Goal: Task Accomplishment & Management: Use online tool/utility

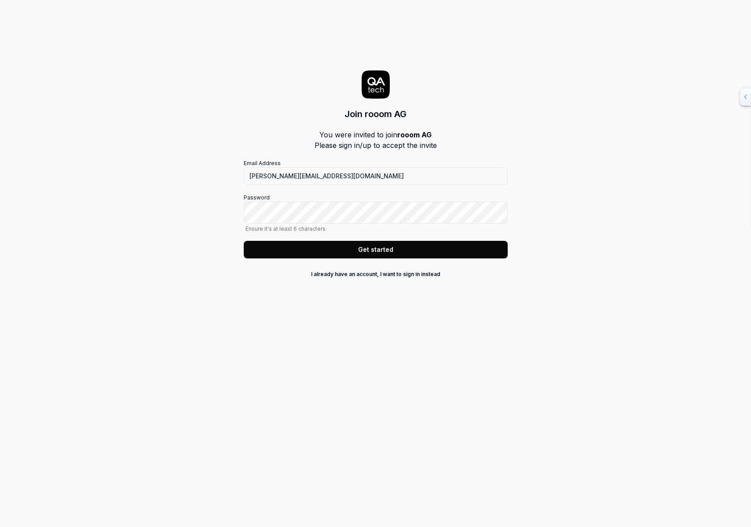
click at [328, 228] on label "Password Ensure it's at least 6 characters" at bounding box center [376, 213] width 264 height 38
click at [408, 185] on input "[PERSON_NAME][EMAIL_ADDRESS][DOMAIN_NAME]" at bounding box center [376, 176] width 264 height 18
click at [362, 258] on button "Get started" at bounding box center [376, 250] width 264 height 18
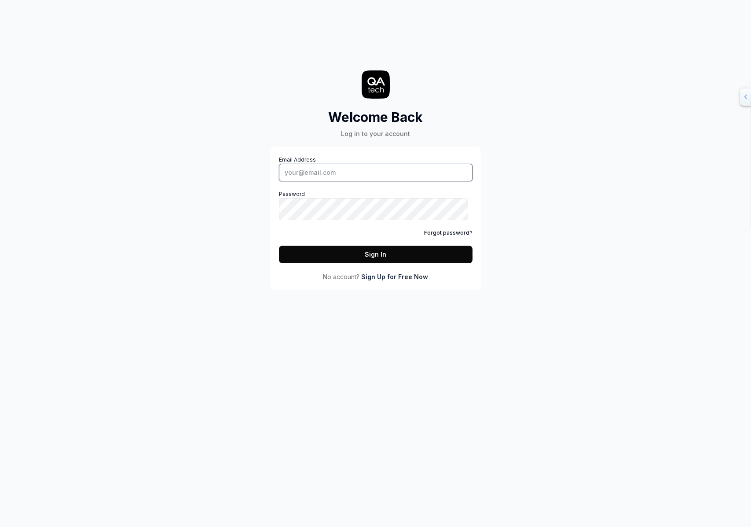
click at [367, 181] on input "Email Address" at bounding box center [376, 173] width 194 height 18
click at [369, 181] on input "Email Address" at bounding box center [376, 173] width 194 height 18
type input "[PERSON_NAME][EMAIL_ADDRESS][DOMAIN_NAME]"
click at [336, 263] on button "Sign In" at bounding box center [376, 255] width 194 height 18
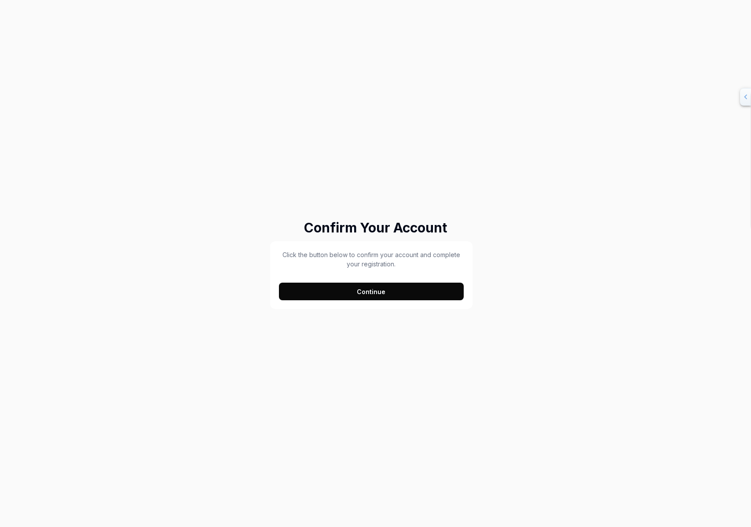
click at [418, 291] on button "Continue" at bounding box center [371, 291] width 185 height 18
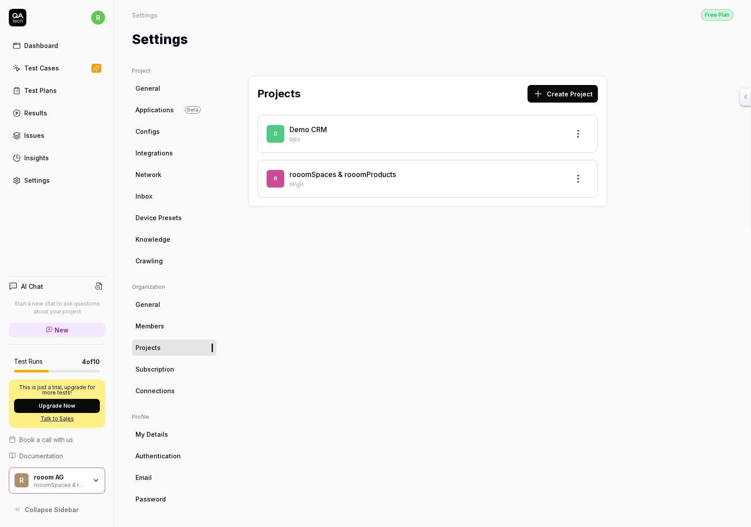
click at [327, 134] on link "Demo CRM" at bounding box center [308, 129] width 37 height 9
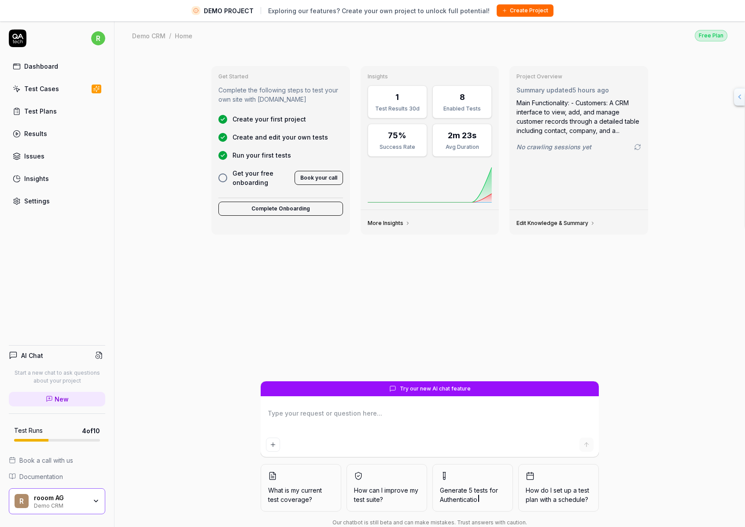
scroll to position [21, 0]
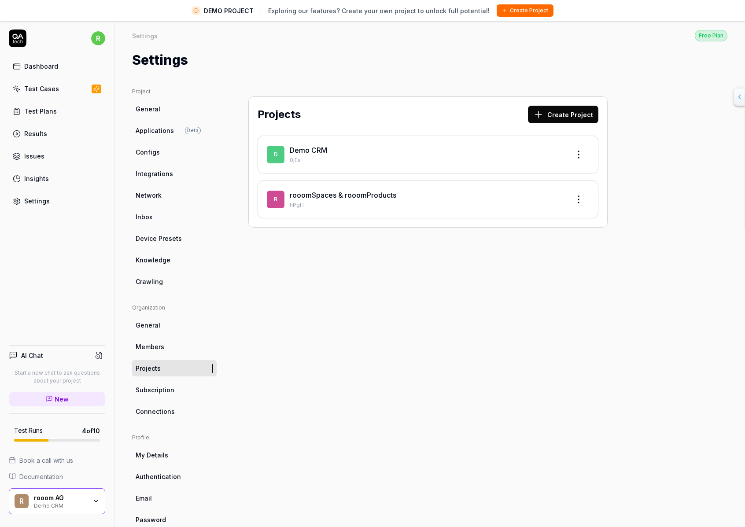
click at [409, 209] on div "rooomSpaces & rooomProducts hPgH" at bounding box center [426, 199] width 273 height 19
click at [396, 199] on link "rooomSpaces & rooomProducts" at bounding box center [343, 195] width 106 height 9
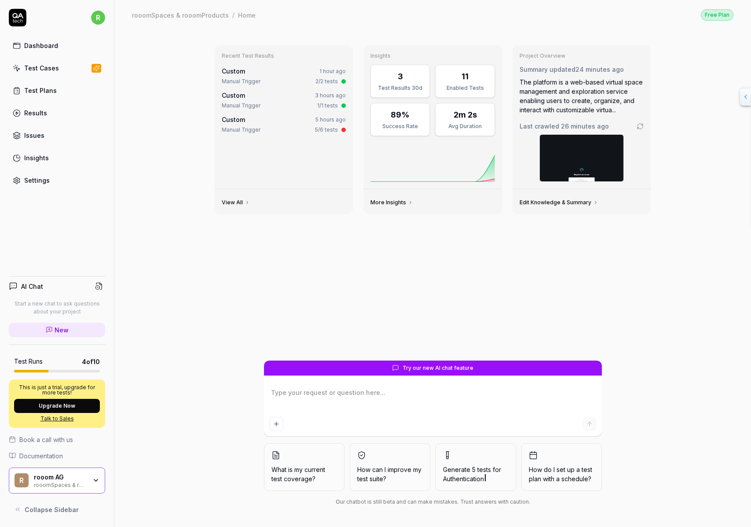
click at [222, 99] on span "Custom" at bounding box center [233, 95] width 23 height 7
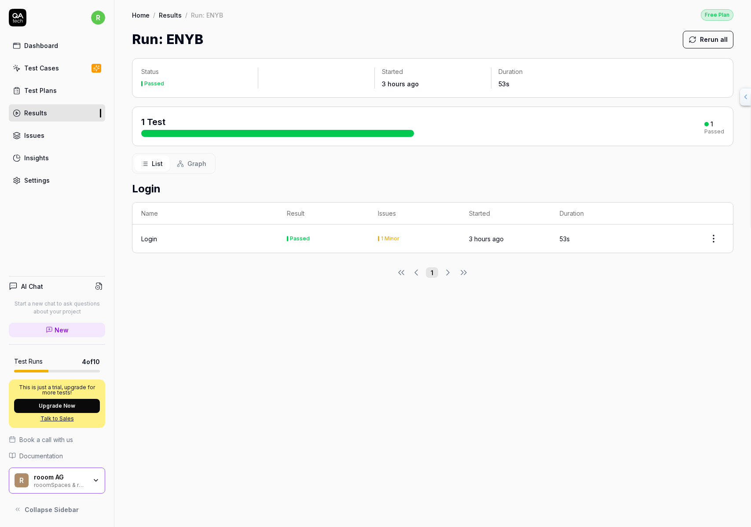
click at [176, 243] on div "Login" at bounding box center [205, 238] width 128 height 9
click at [157, 243] on div "Login" at bounding box center [149, 238] width 16 height 9
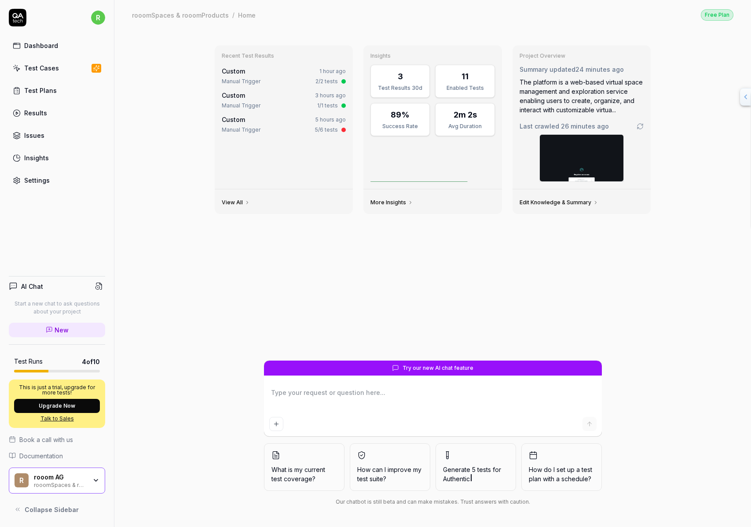
click at [222, 134] on div "Custom 5 hours ago Manual Trigger 5/6 tests" at bounding box center [284, 124] width 125 height 19
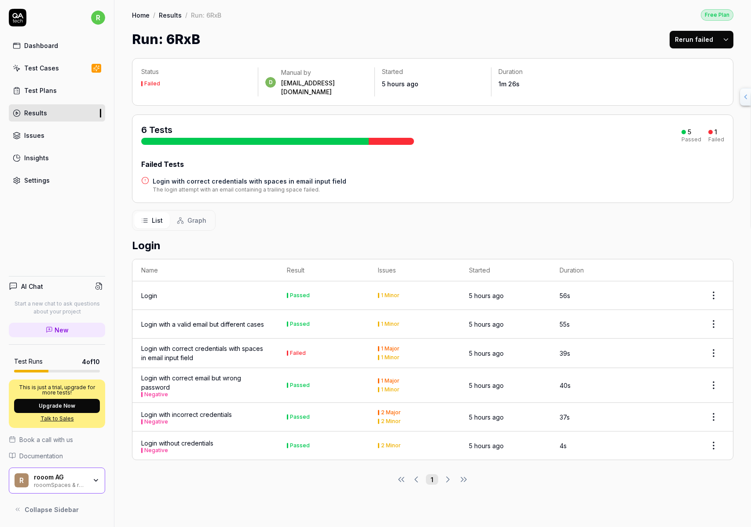
type textarea "*"
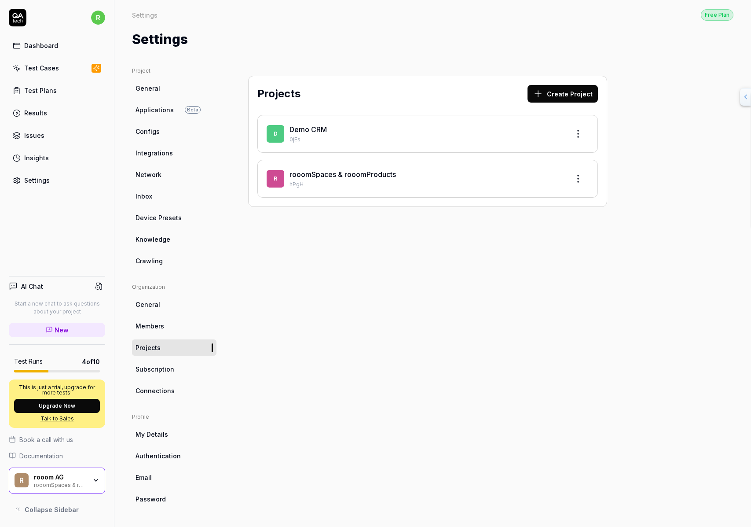
click at [543, 99] on icon at bounding box center [538, 93] width 11 height 11
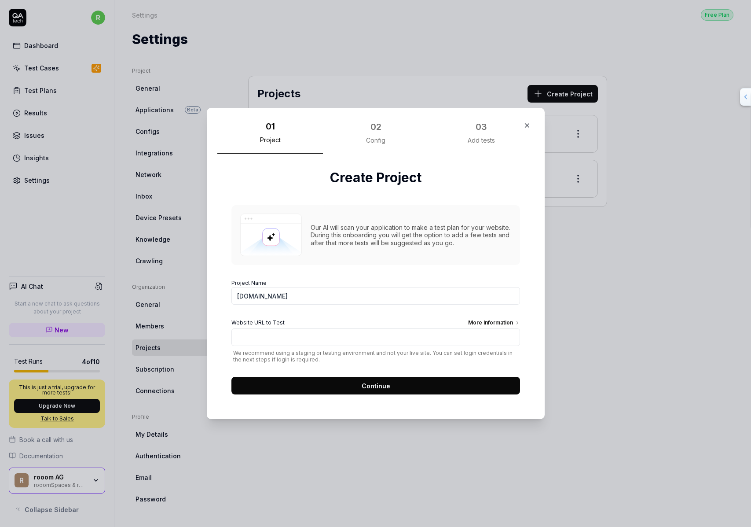
type input "[DOMAIN_NAME]"
type input "[URL][DOMAIN_NAME]"
click at [374, 394] on button "Continue" at bounding box center [375, 386] width 289 height 18
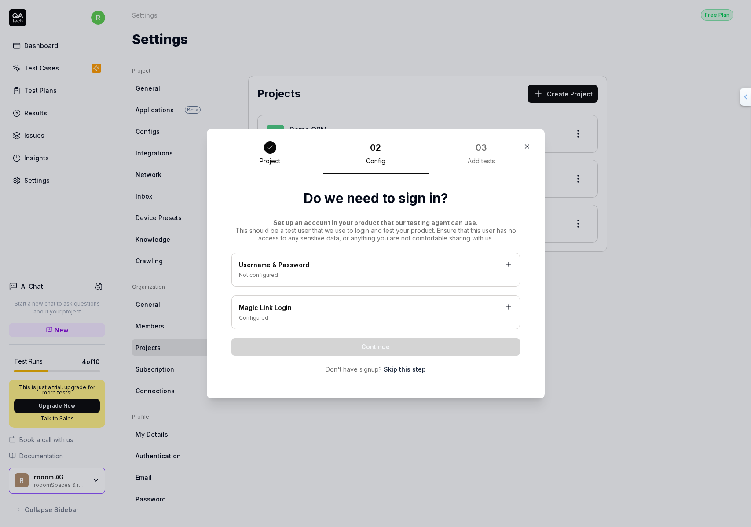
click at [371, 272] on div "Not configured" at bounding box center [376, 275] width 274 height 8
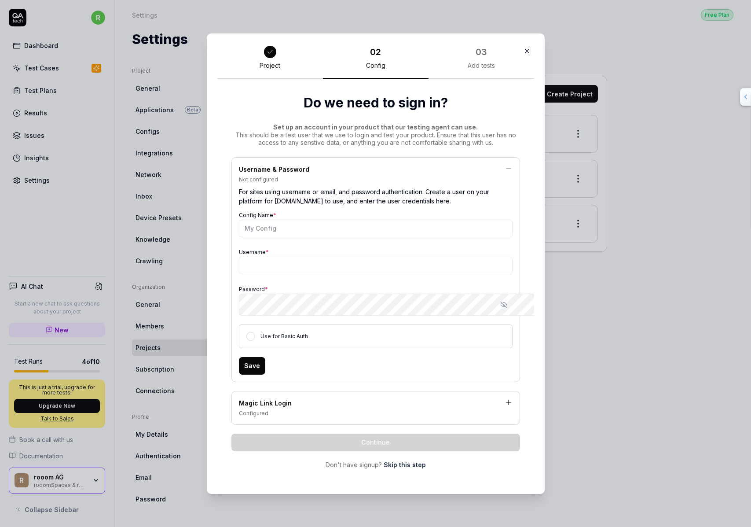
scroll to position [69, 0]
click at [312, 409] on div "Magic Link Login" at bounding box center [376, 403] width 274 height 11
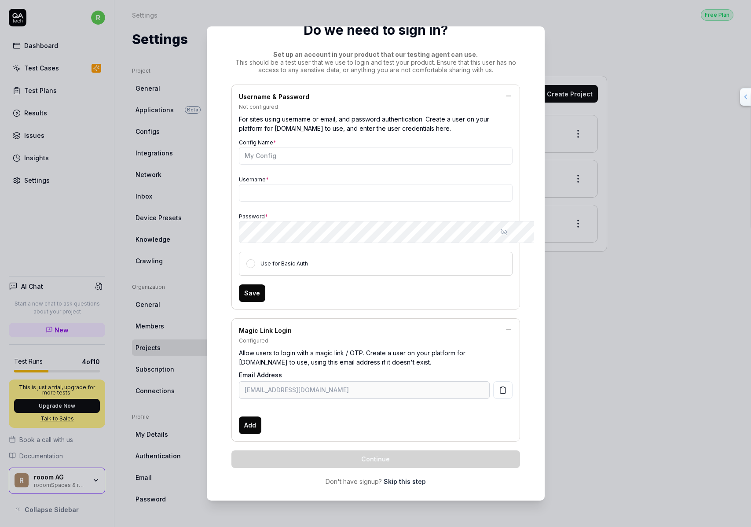
scroll to position [20, 0]
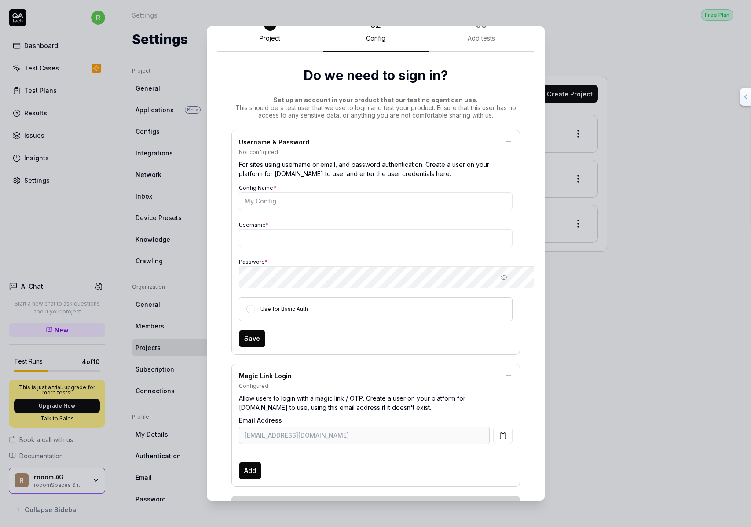
click at [360, 148] on div "Username & Password" at bounding box center [376, 142] width 274 height 11
click at [259, 148] on div "Username & Password" at bounding box center [376, 142] width 274 height 11
click at [513, 145] on icon at bounding box center [509, 141] width 8 height 8
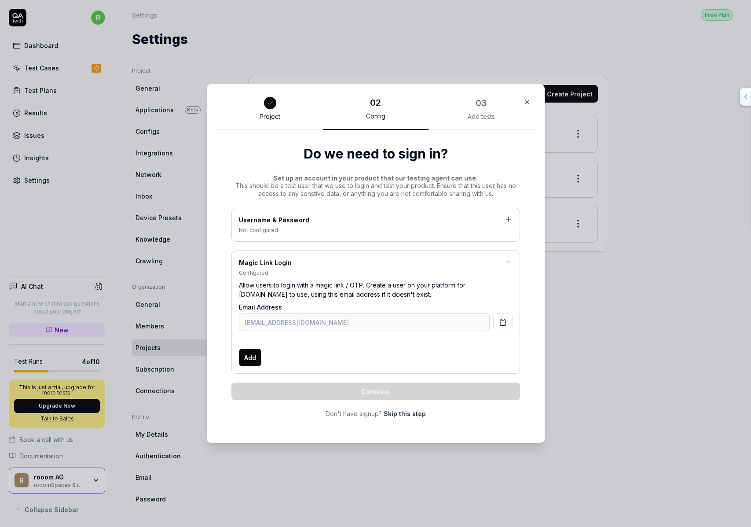
click at [520, 260] on div "Magic Link Login Configured Allow users to login with a magic link / OTP. Creat…" at bounding box center [375, 311] width 289 height 123
click at [513, 261] on icon at bounding box center [509, 262] width 8 height 8
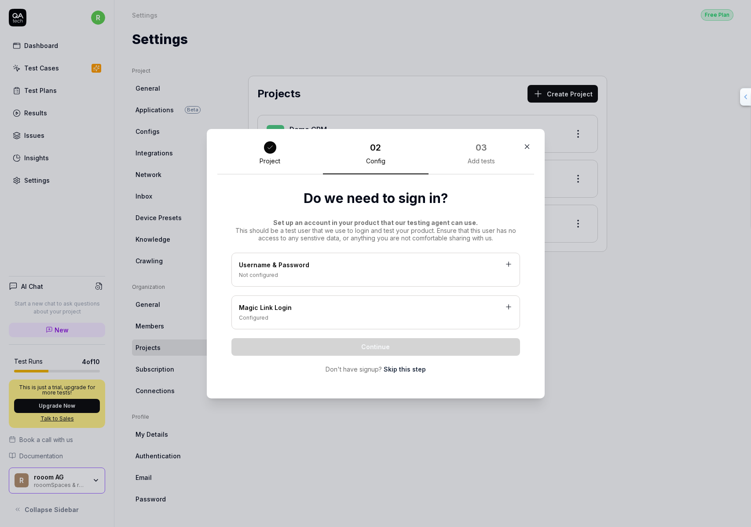
click at [403, 374] on link "Skip this step" at bounding box center [405, 368] width 42 height 9
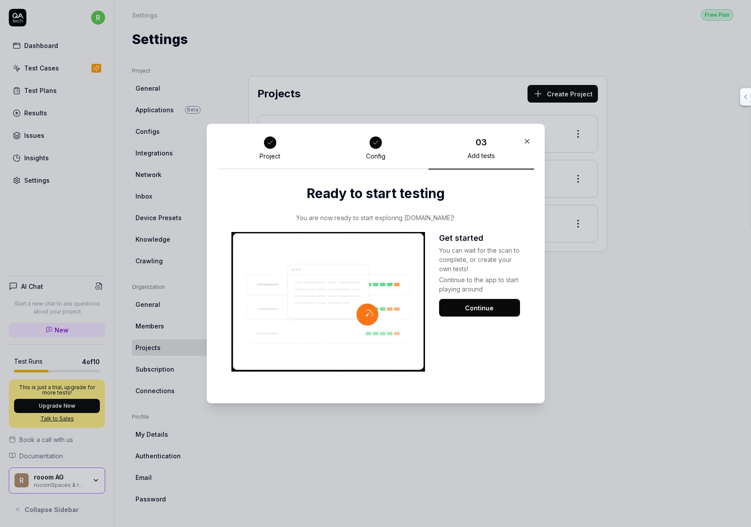
click at [485, 316] on button "Continue" at bounding box center [479, 308] width 81 height 18
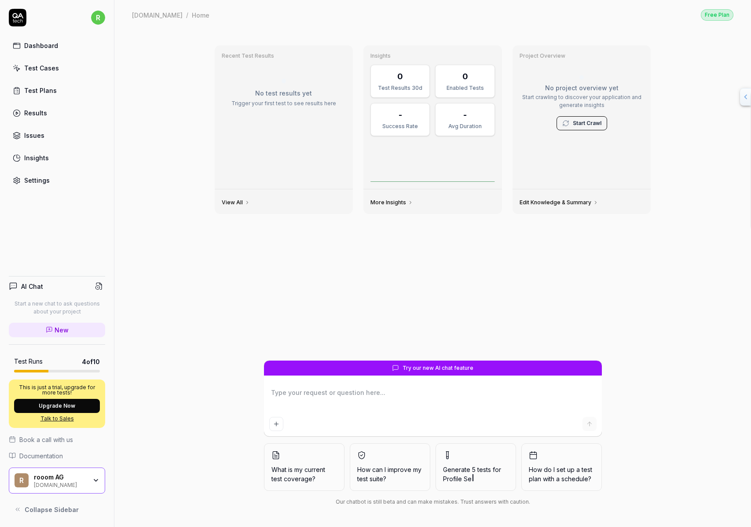
click at [306, 386] on textarea at bounding box center [432, 399] width 327 height 27
type textarea "*"
type textarea "F"
type textarea "*"
type textarea "Fü"
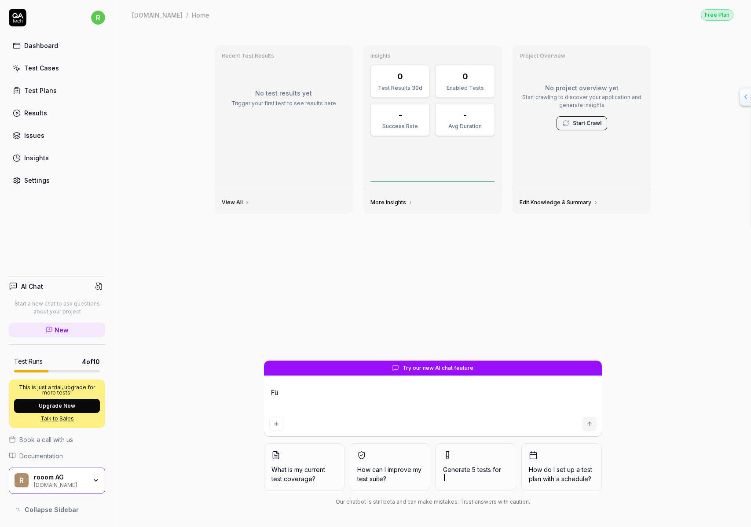
type textarea "*"
type textarea "F"
type textarea "*"
type textarea "R"
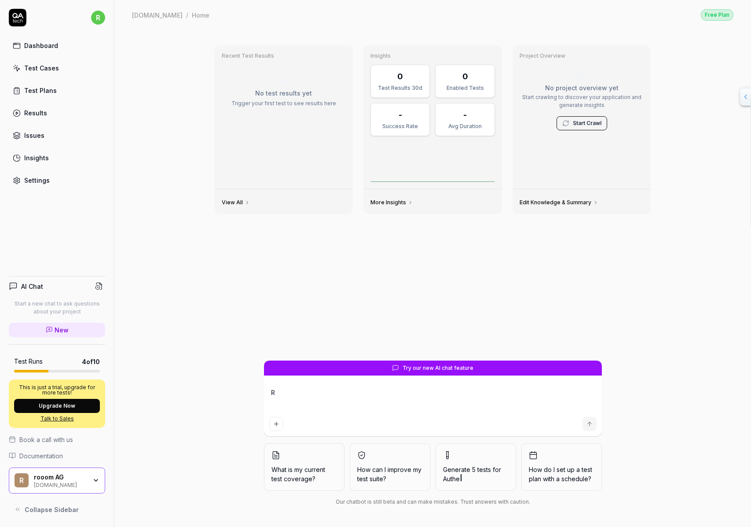
type textarea "*"
type textarea "Re"
type textarea "*"
type textarea "Reg"
type textarea "*"
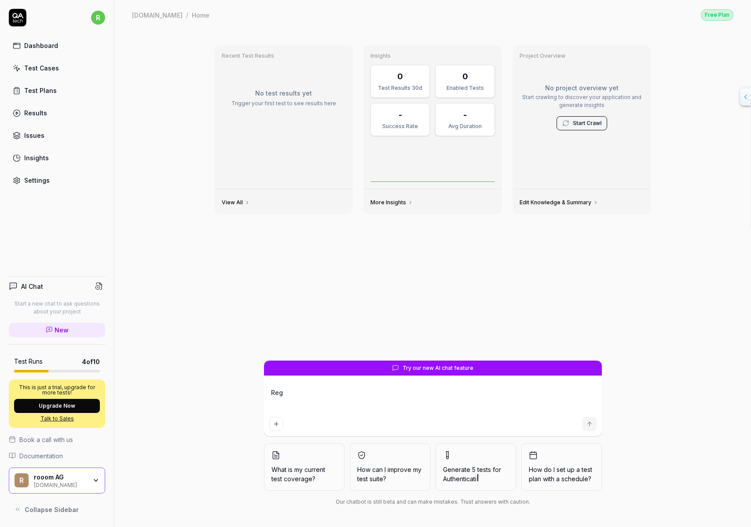
type textarea "Regi"
type textarea "*"
type textarea "Regis"
type textarea "*"
type textarea "Regist"
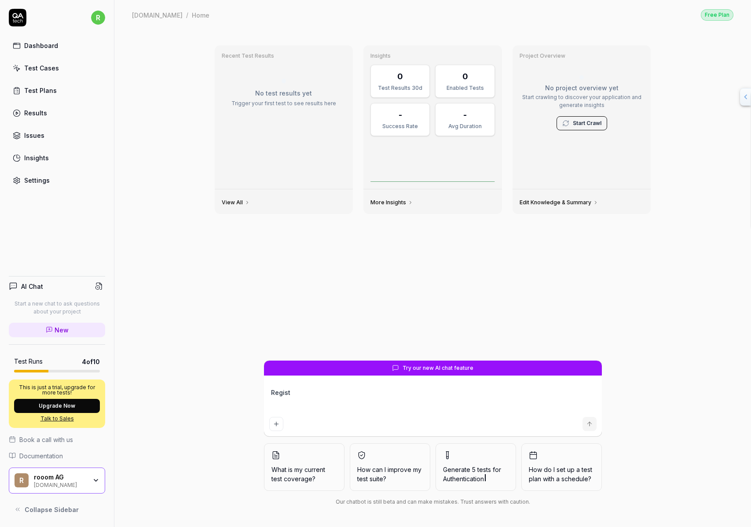
type textarea "*"
type textarea "Registr"
type textarea "*"
type textarea "Registri"
type textarea "*"
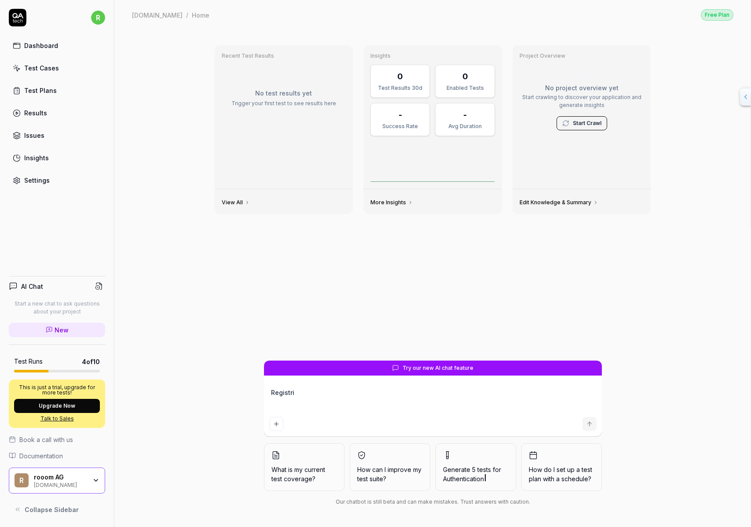
type textarea "Registrie"
type textarea "*"
type textarea "Registrier"
type textarea "*"
type textarea "Registriere"
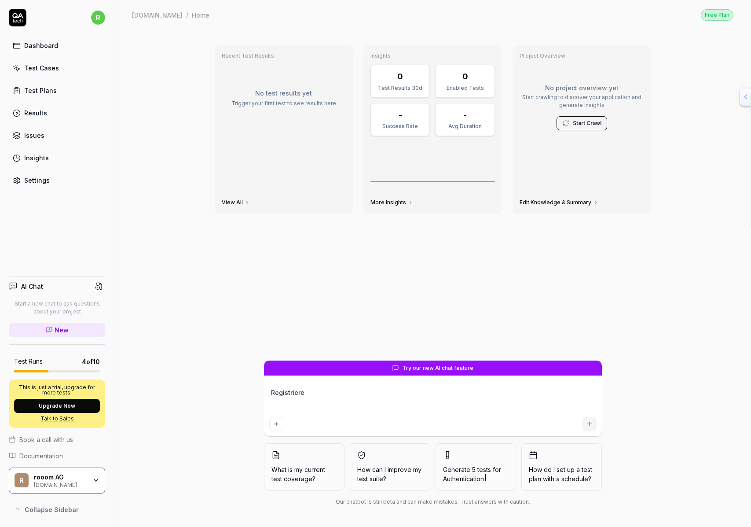
type textarea "*"
type textarea "Registriere"
type textarea "*"
type textarea "Registriere D"
type textarea "*"
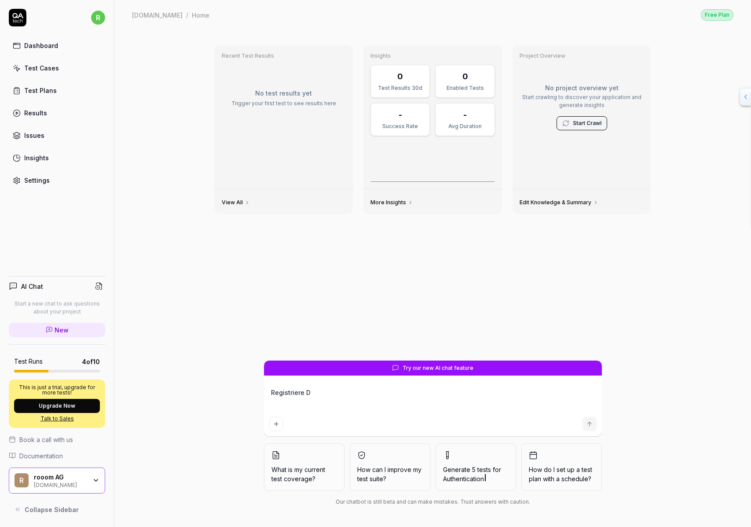
type textarea "Registriere Di"
type textarea "*"
type textarea "Registriere Dic"
type textarea "*"
type textarea "Registriere Dich"
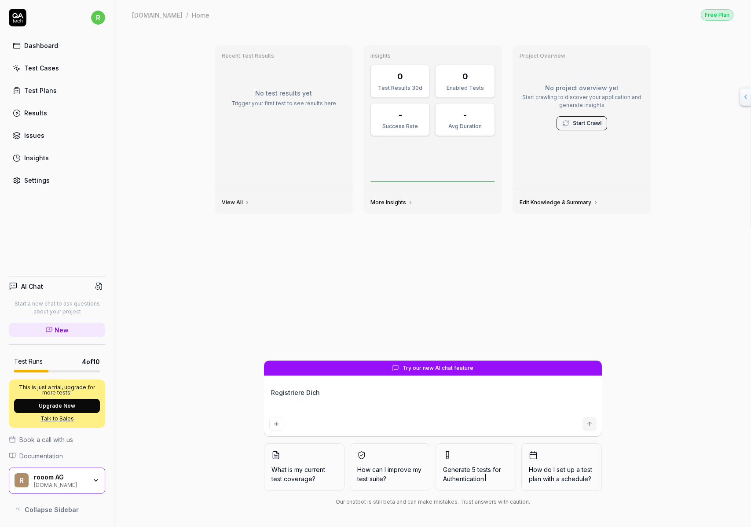
type textarea "*"
type textarea "Registriere Dich a"
type textarea "*"
type textarea "Registriere Dich au"
type textarea "*"
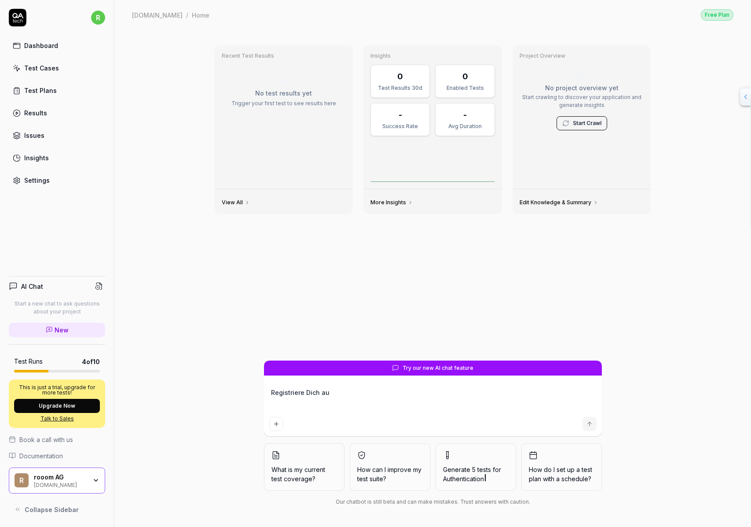
type textarea "Registriere Dich auf"
type textarea "*"
type textarea "Registriere Dich auf"
type textarea "*"
type textarea "Registriere Dich auf d"
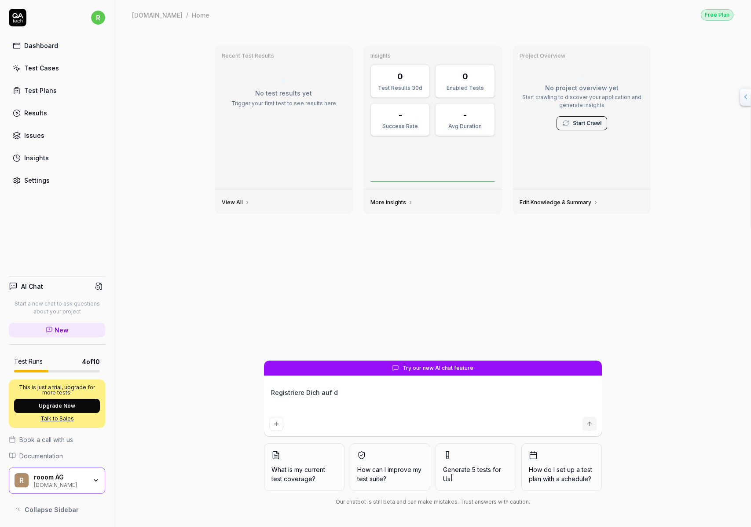
type textarea "*"
type textarea "Registriere Dich auf de"
type textarea "*"
type textarea "Registriere Dich auf der"
type textarea "*"
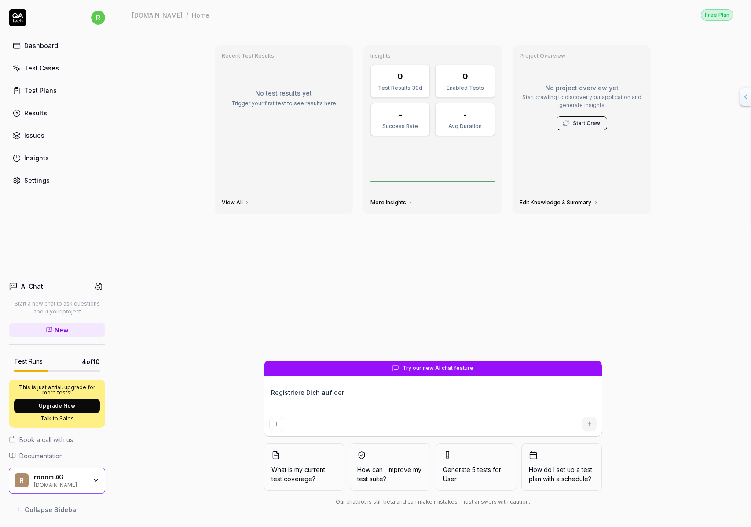
type textarea "Registriere Dich auf der"
type textarea "*"
type textarea "Registriere Dich auf der S"
type textarea "*"
type textarea "Registriere Dich auf der Se"
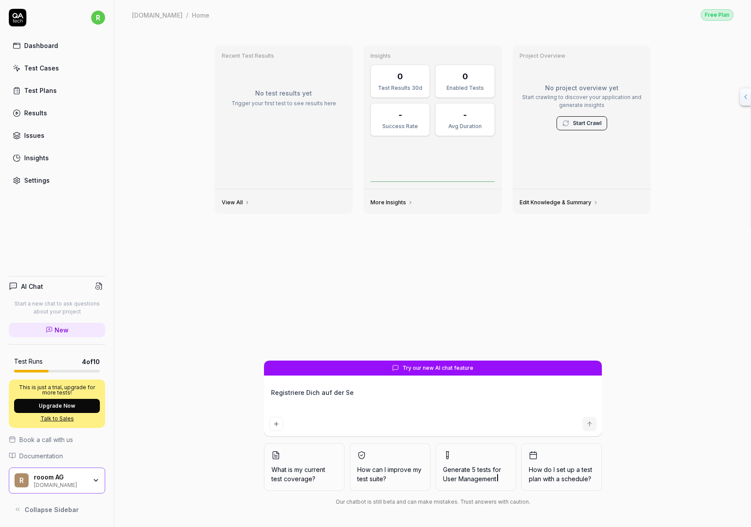
type textarea "*"
type textarea "Registriere Dich auf der Sei"
type textarea "*"
type textarea "Registriere Dich auf der Seit"
type textarea "*"
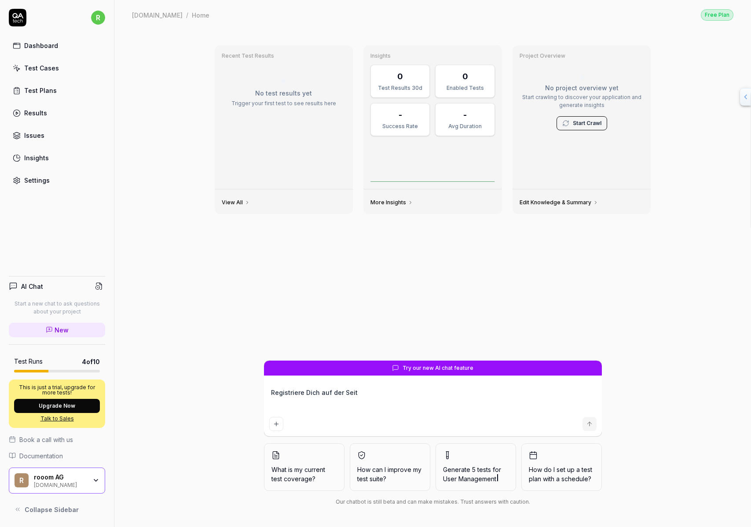
type textarea "Registriere Dich auf der Seite"
type textarea "*"
type textarea "Registriere Dich auf der Seite"
type textarea "*"
type textarea "Registriere Dich auf der Seite a"
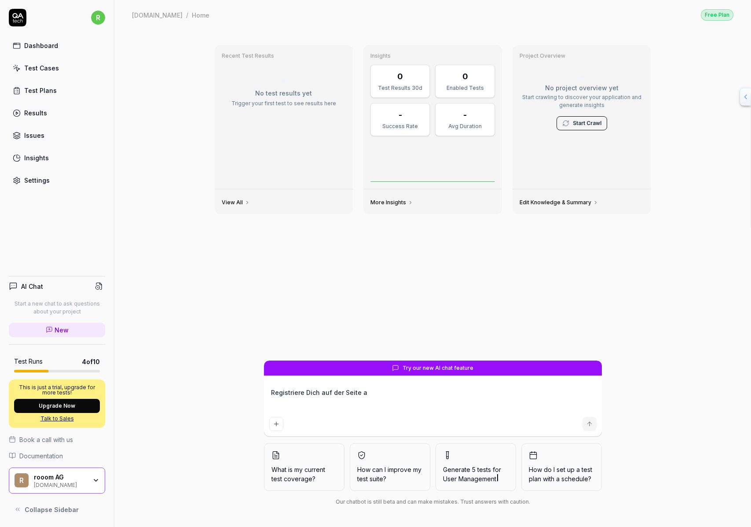
type textarea "*"
type textarea "Registriere Dich auf der Seite al"
type textarea "*"
type textarea "Registriere Dich auf der Seite als"
type textarea "*"
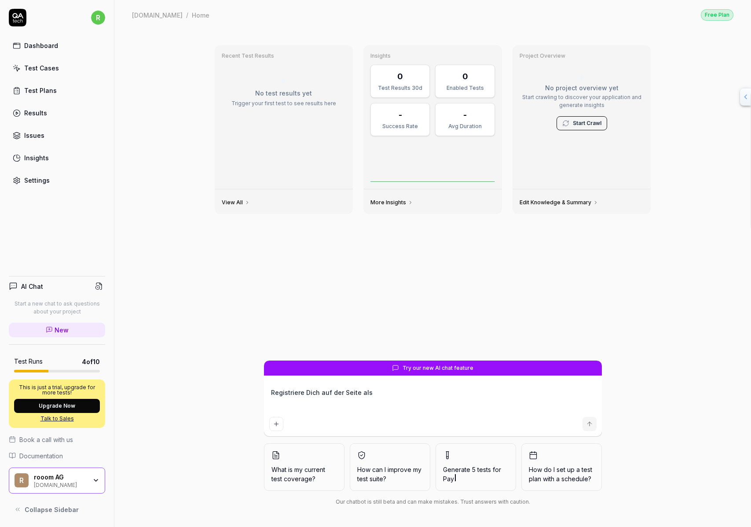
type textarea "Registriere Dich auf der Seite als"
type textarea "*"
type textarea "Registriere Dich auf der Seite als n"
type textarea "*"
type textarea "Registriere Dich auf der Seite als ne"
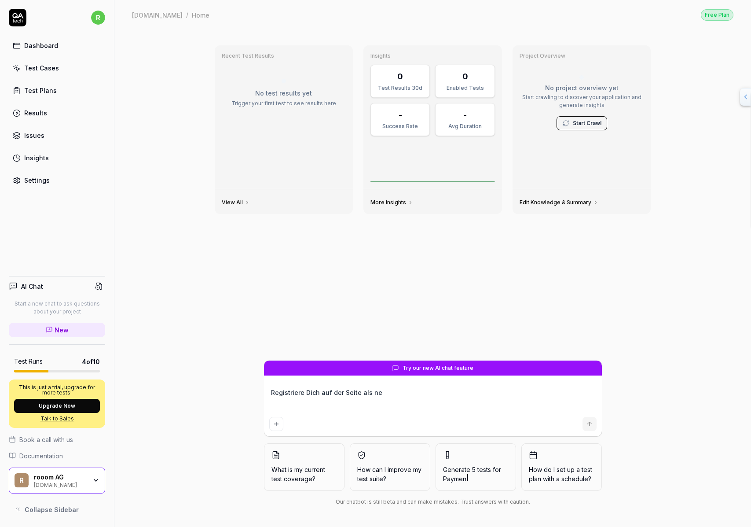
type textarea "*"
type textarea "Registriere Dich auf der Seite als neu"
type textarea "*"
type textarea "Registriere Dich auf der Seite als neue"
type textarea "*"
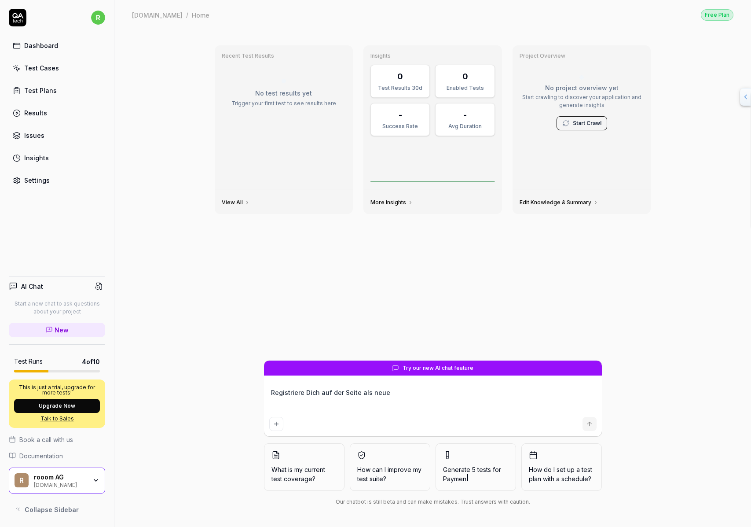
type textarea "Registriere Dich auf der Seite als neuer"
type textarea "*"
type textarea "Registriere Dich auf der Seite als neuer"
type textarea "*"
type textarea "Registriere Dich auf der Seite als neuer N"
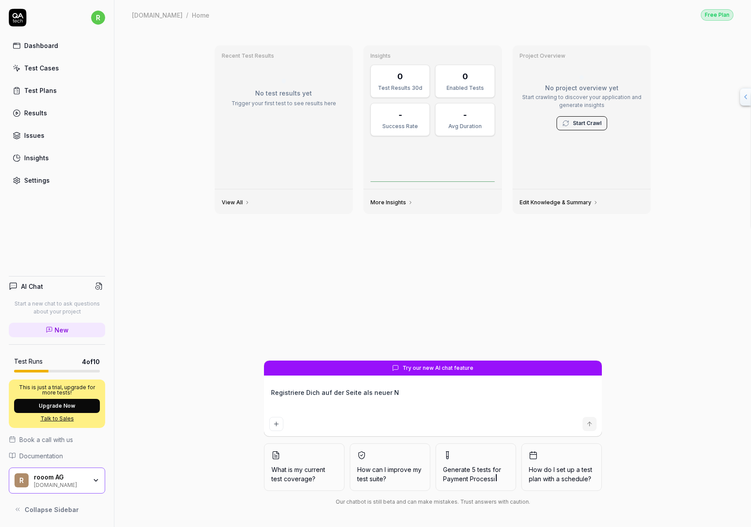
type textarea "*"
type textarea "Registriere Dich auf der Seite als neuer Nu"
type textarea "*"
type textarea "Registriere Dich auf der Seite als neuer Nut"
type textarea "*"
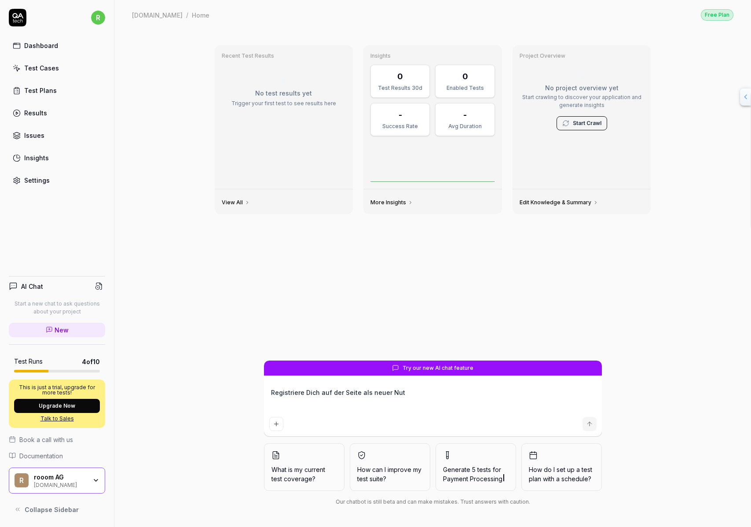
type textarea "Registriere Dich auf der Seite als neuer Nutz"
type textarea "*"
type textarea "Registriere Dich auf der Seite als neuer Nutzr"
type textarea "*"
type textarea "Registriere Dich auf der Seite als neuer Nutzre"
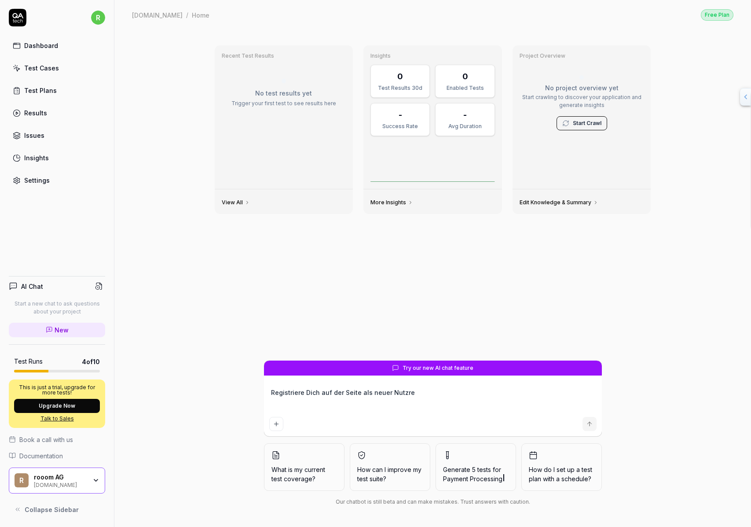
type textarea "*"
type textarea "Registriere Dich auf der Seite als neuer Nutzr"
type textarea "*"
type textarea "Registriere Dich auf der Seite als neuer Nutz"
type textarea "*"
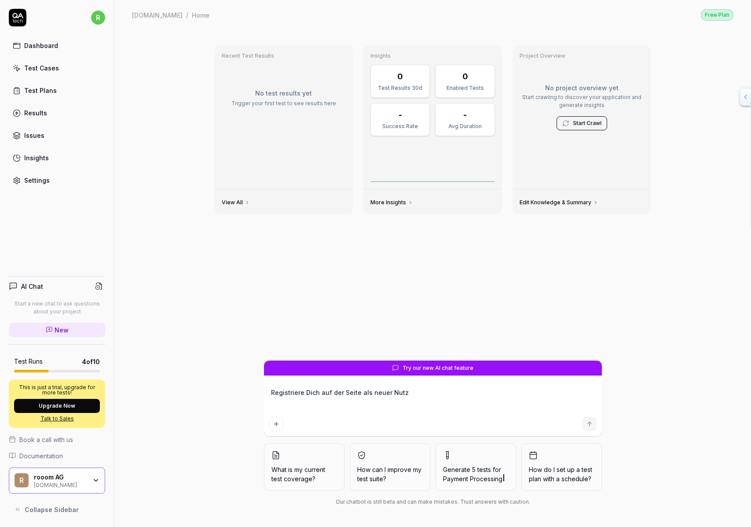
type textarea "Registriere Dich auf der Seite als neuer Nutze"
type textarea "*"
type textarea "Registriere Dich auf der Seite als neuer Nutzer"
type textarea "*"
type textarea "Registriere Dich auf der Seite als neuer Nutzer."
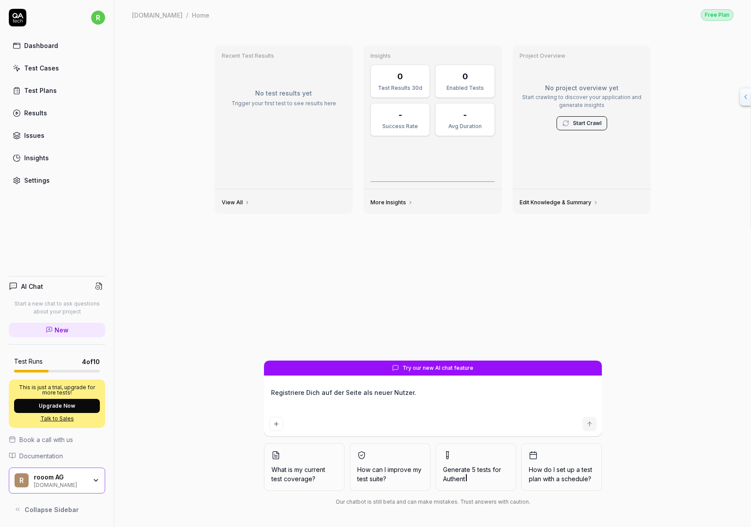
type textarea "*"
type textarea "Registriere Dich auf der Seite als neuer Nutzer."
type textarea "*"
type textarea "Registriere Dich auf der Seite als neuer Nutzer. P"
type textarea "*"
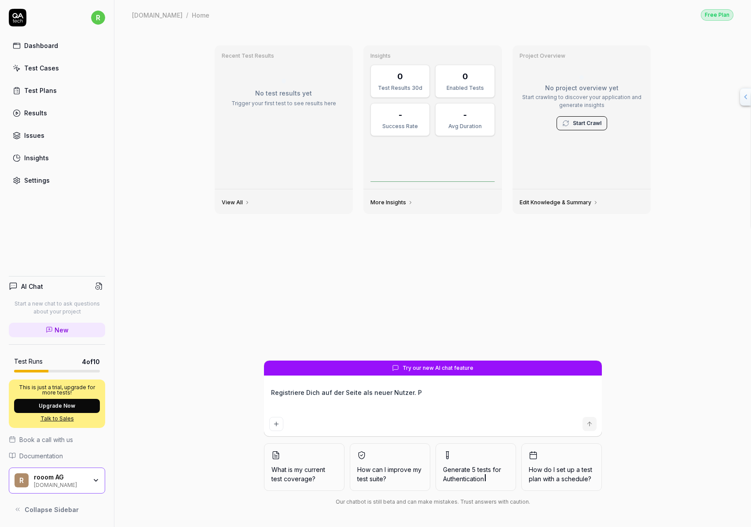
type textarea "Registriere Dich auf der Seite als neuer Nutzer. Pr"
type textarea "*"
type textarea "Registriere Dich auf der Seite als neuer Nutzer. Prü"
type textarea "*"
type textarea "Registriere Dich auf der Seite als neuer Nutzer. Prüf"
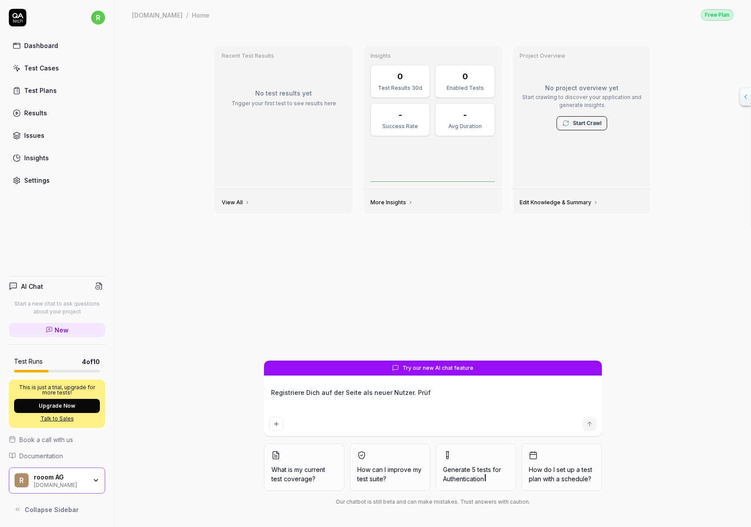
type textarea "*"
type textarea "Registriere Dich auf der Seite als neuer Nutzer. Prü"
type textarea "*"
type textarea "Registriere Dich auf der Seite als neuer Nutzer. Pr"
type textarea "*"
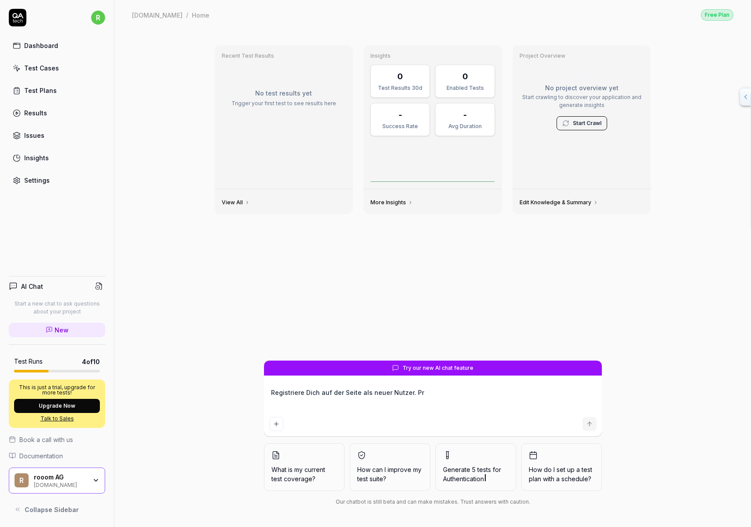
type textarea "Registriere Dich auf der Seite als neuer Nutzer. P"
type textarea "*"
type textarea "Registriere Dich auf der Seite als neuer Nutzer."
type textarea "*"
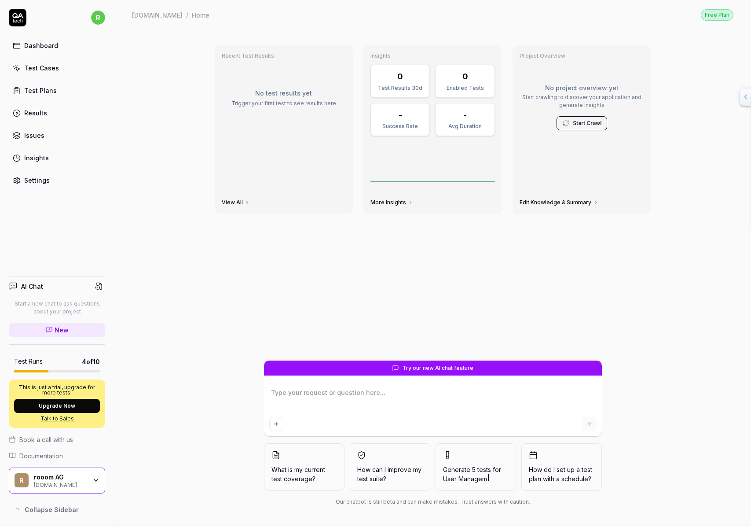
type textarea "W"
type textarea "*"
type textarea "I"
type textarea "*"
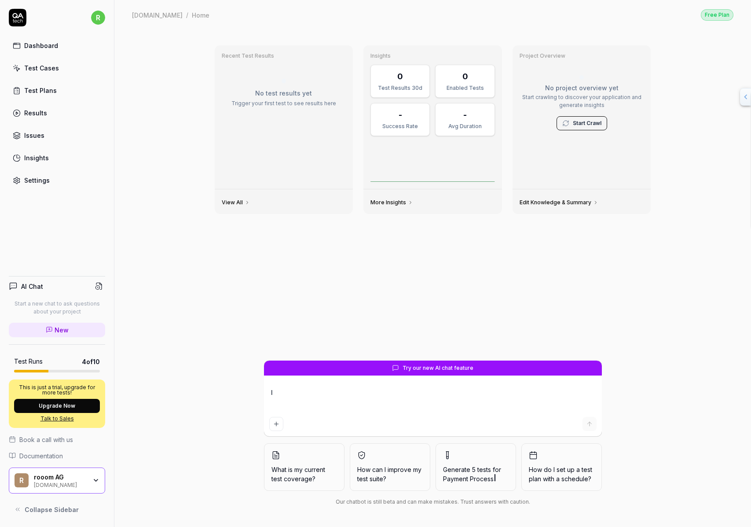
type textarea "Ic"
type textarea "*"
type textarea "Ich"
type textarea "*"
type textarea "Ich"
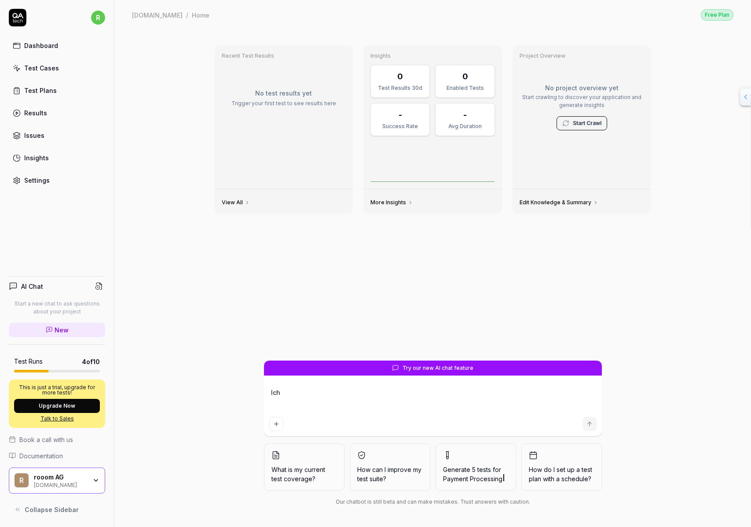
type textarea "*"
type textarea "Ich b"
type textarea "*"
type textarea "Ich bn"
type textarea "*"
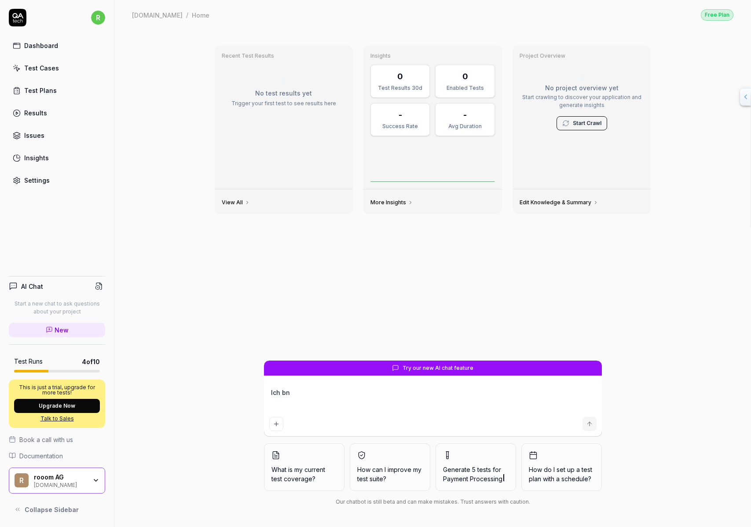
type textarea "Ich b"
type textarea "*"
type textarea "Ich be"
type textarea "*"
type textarea "Ich ben"
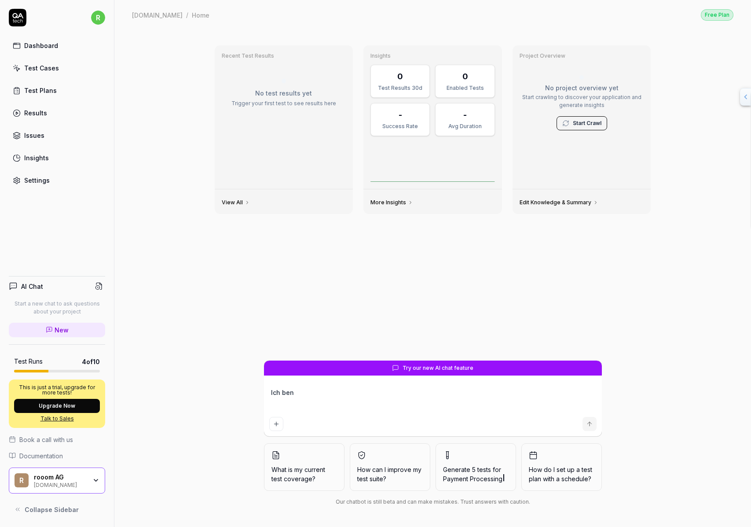
type textarea "*"
type textarea "Ich benö"
type textarea "*"
type textarea "Ich benöt"
type textarea "*"
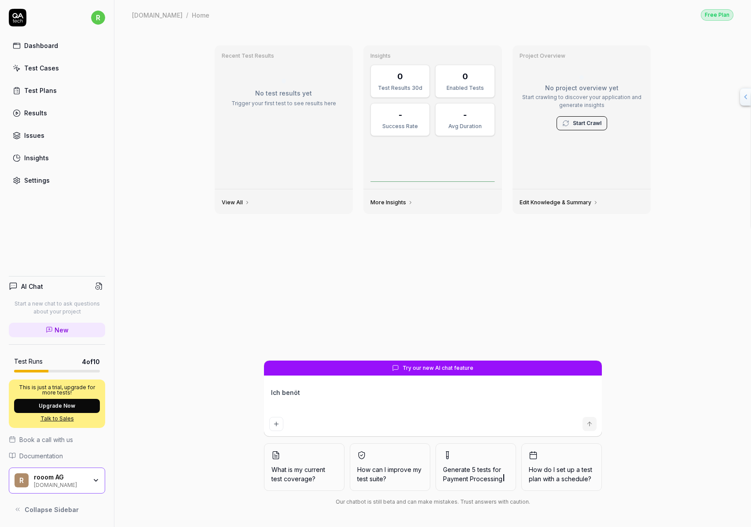
type textarea "Ich benöti"
type textarea "*"
type textarea "Ich benötig"
type textarea "*"
type textarea "Ich benötige"
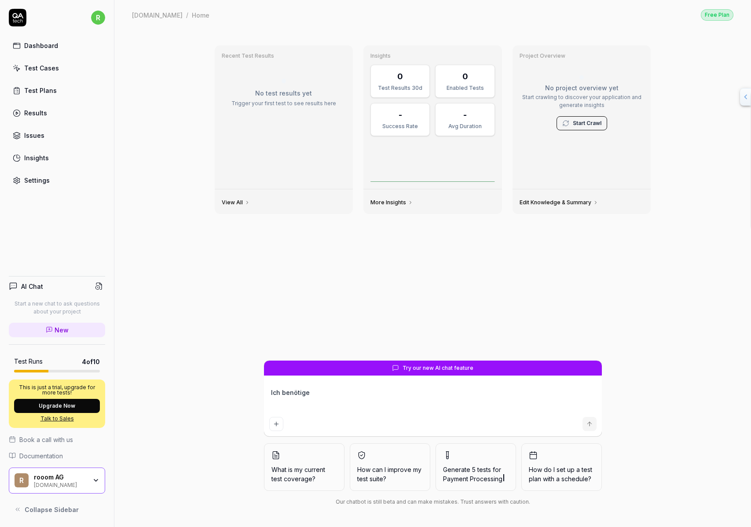
type textarea "*"
type textarea "Ich benötige"
type textarea "*"
type textarea "Ich benötige e"
type textarea "*"
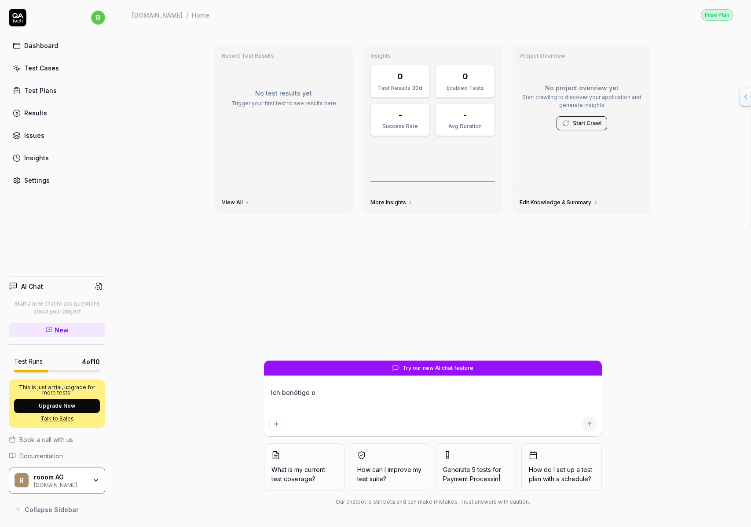
type textarea "Ich benötige ei"
type textarea "*"
type textarea "Ich benötige eine"
type textarea "*"
type textarea "Ich benötige einen"
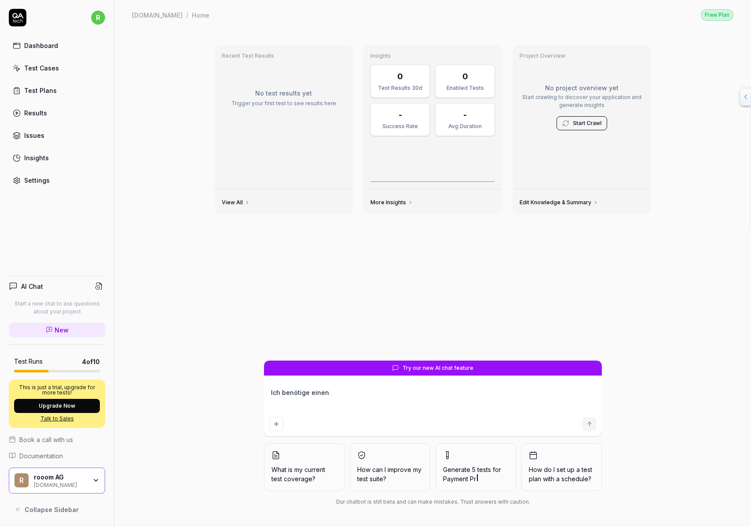
type textarea "*"
type textarea "Ich benötige einen"
type textarea "*"
type textarea "Ich benötige einen r"
type textarea "*"
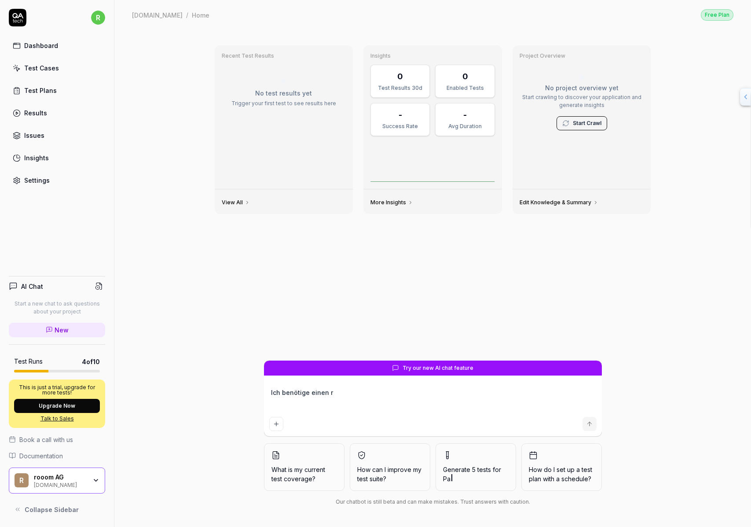
type textarea "Ich benötige einen re"
type textarea "*"
type textarea "Ich benötige einen reg"
type textarea "*"
type textarea "Ich benötige einen rege"
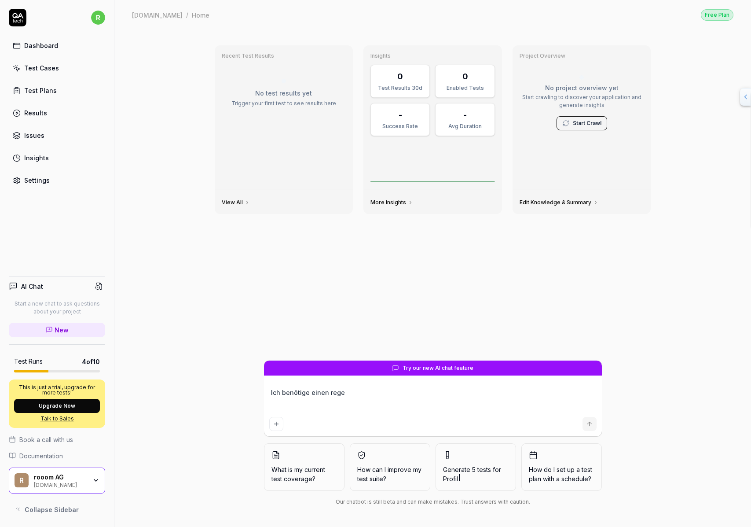
type textarea "*"
type textarea "Ich benötige einen regel"
type textarea "*"
type textarea "Ich benötige einen regelm"
type textarea "*"
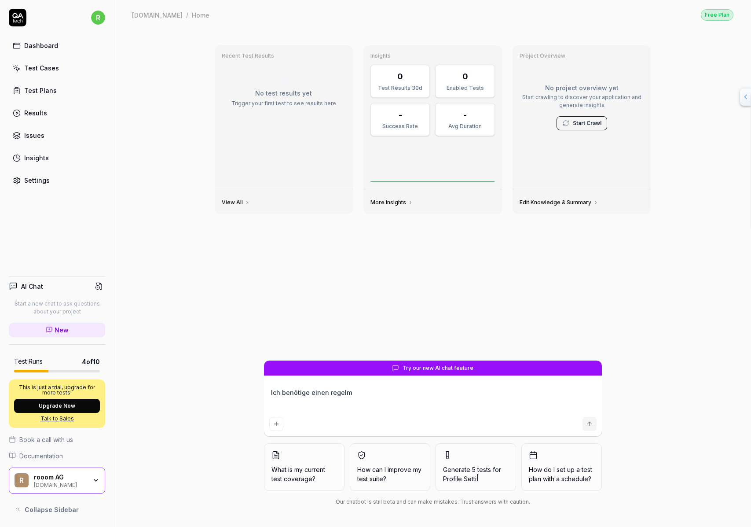
type textarea "Ich benötige einen regelmä"
type textarea "*"
type textarea "Ich benötige einen regelmäß"
type textarea "*"
type textarea "Ich benötige einen regelmäßo"
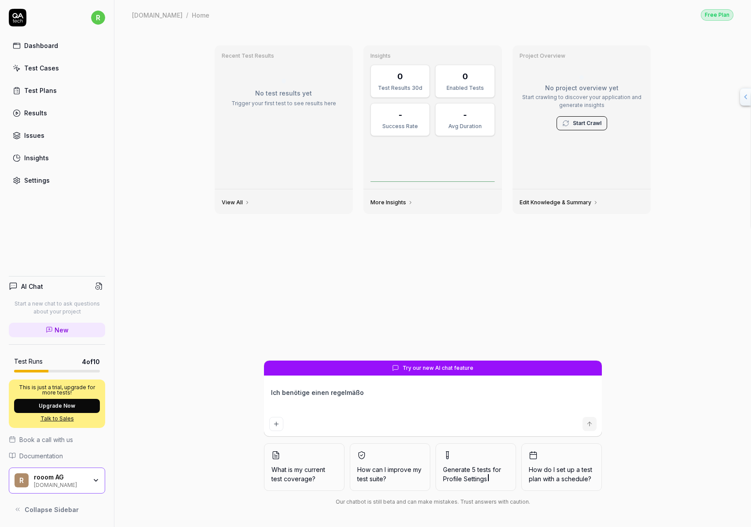
type textarea "*"
type textarea "Ich benötige einen regelmäß"
type textarea "*"
type textarea "Ich benötige einen regelmäßi"
type textarea "*"
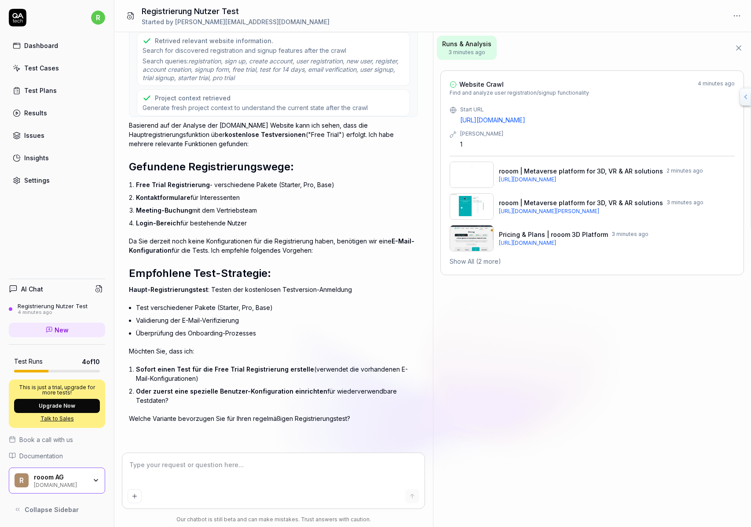
scroll to position [321, 0]
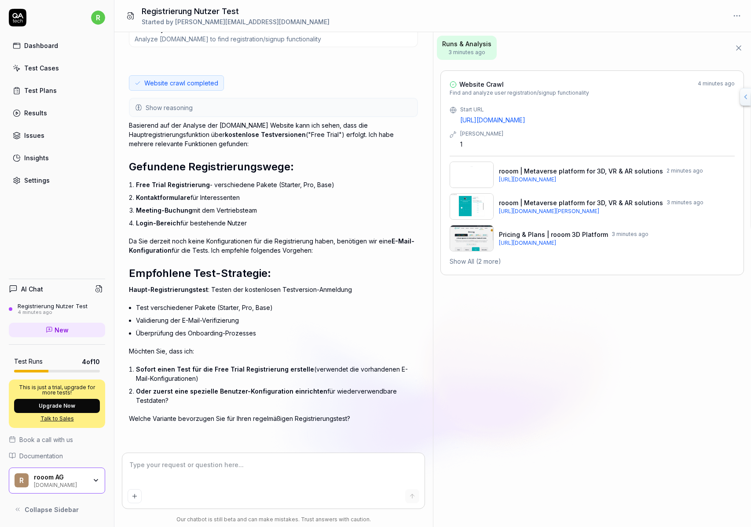
click at [283, 465] on textarea at bounding box center [274, 471] width 292 height 27
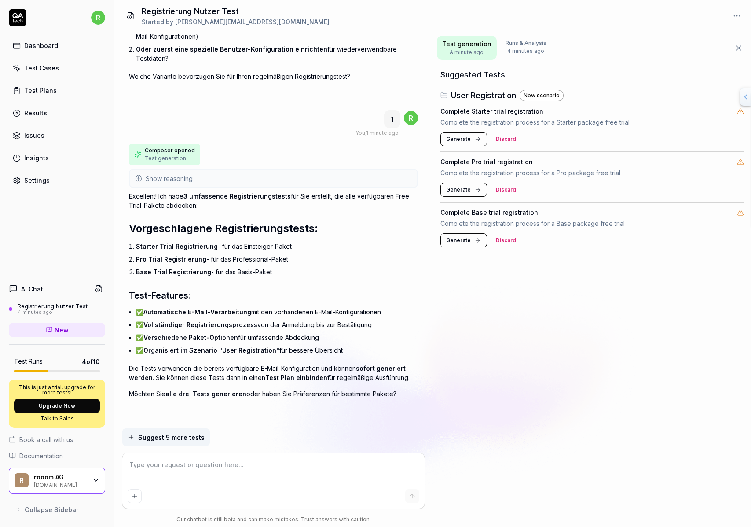
scroll to position [0, 0]
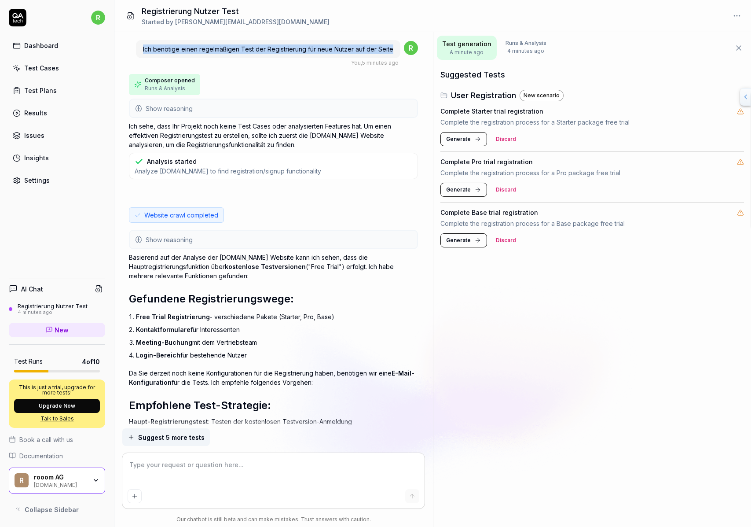
drag, startPoint x: 139, startPoint y: 59, endPoint x: 241, endPoint y: 71, distance: 102.4
click at [241, 58] on div "Ich benötige einen regelmäßigen Test der Registrierung für neue Nutzer auf der …" at bounding box center [268, 49] width 264 height 18
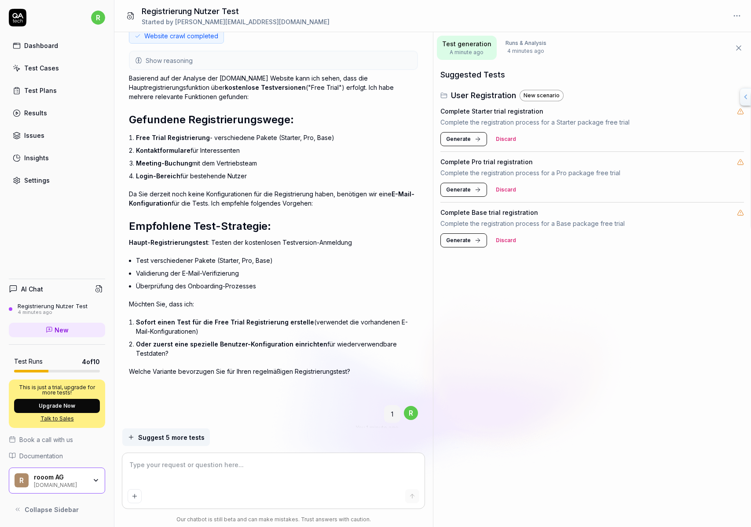
scroll to position [185, 0]
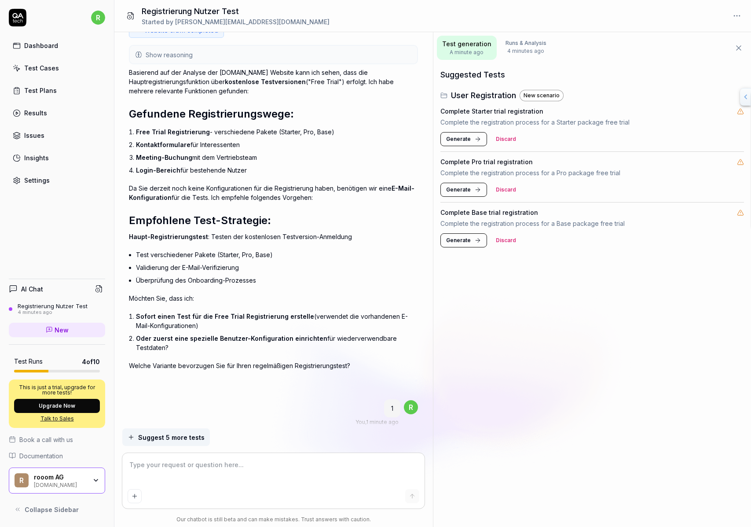
drag, startPoint x: 133, startPoint y: 211, endPoint x: 281, endPoint y: 286, distance: 166.3
click at [281, 286] on div "Basierend auf der Analyse der [DOMAIN_NAME] Website kann ich sehen, dass die Ha…" at bounding box center [273, 219] width 289 height 302
click at [270, 292] on div "Basierend auf der Analyse der [DOMAIN_NAME] Website kann ich sehen, dass die Ha…" at bounding box center [273, 219] width 289 height 302
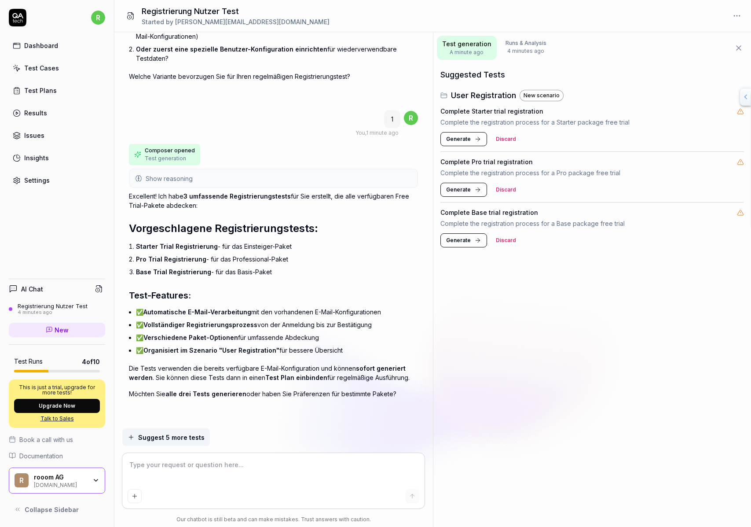
scroll to position [794, 0]
click at [244, 464] on textarea at bounding box center [274, 471] width 292 height 27
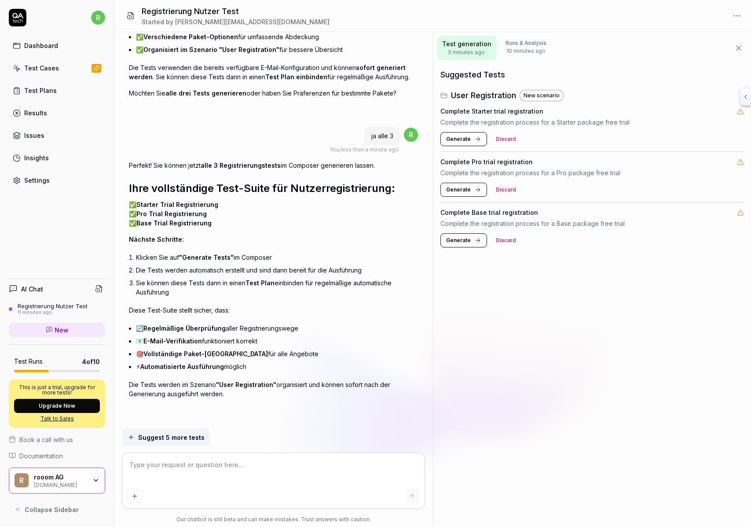
scroll to position [1213, 0]
click at [471, 143] on span "Generate" at bounding box center [458, 139] width 25 height 8
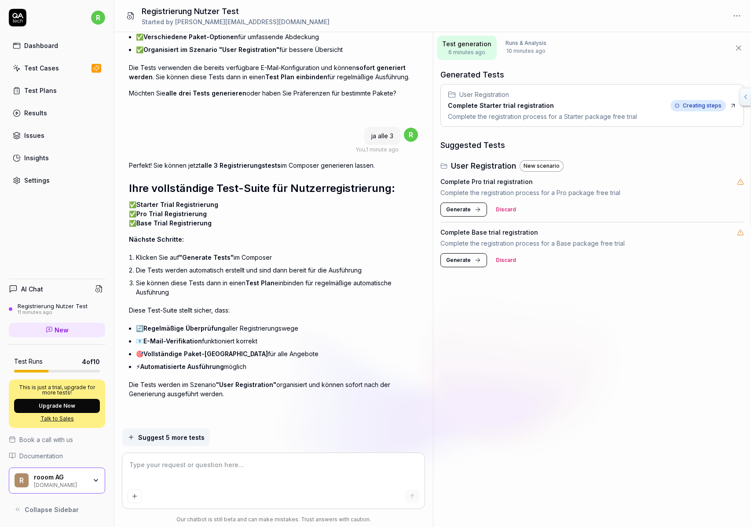
click at [730, 109] on icon at bounding box center [733, 105] width 7 height 7
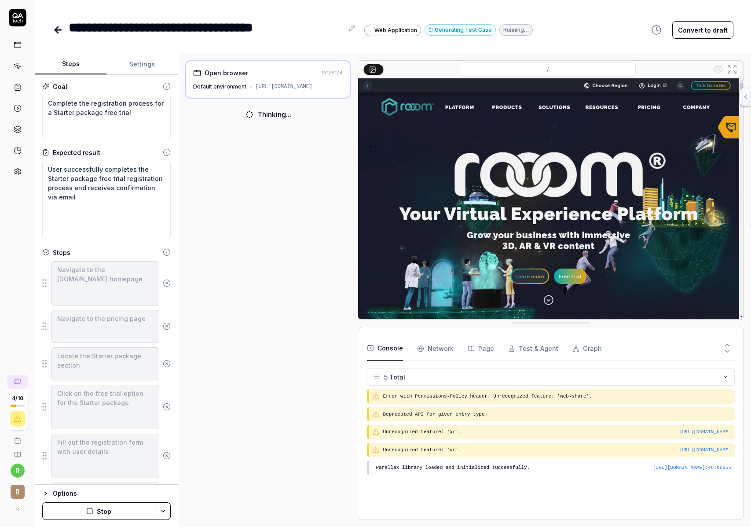
scroll to position [15, 0]
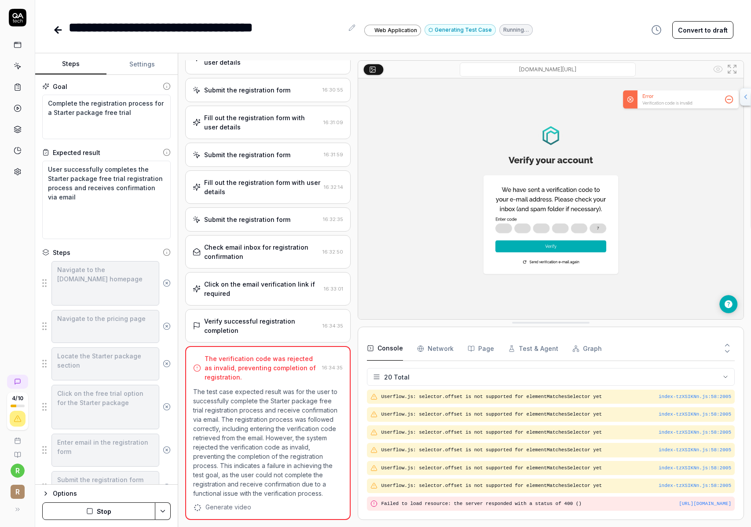
scroll to position [634, 0]
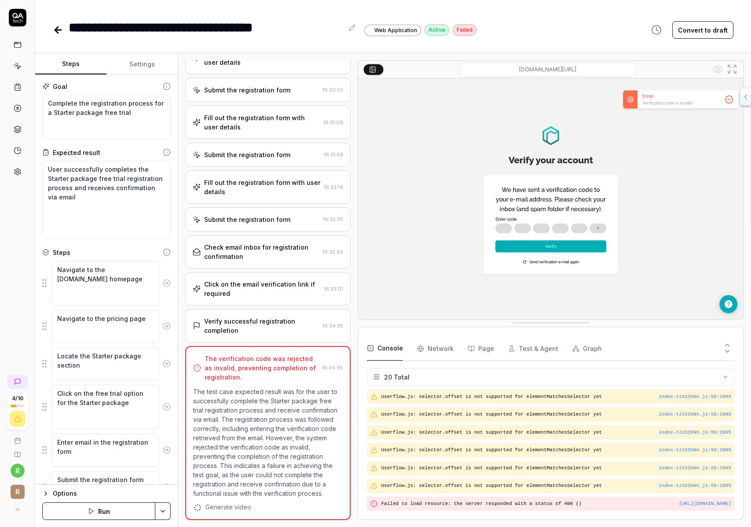
type textarea "*"
